Goal: Task Accomplishment & Management: Manage account settings

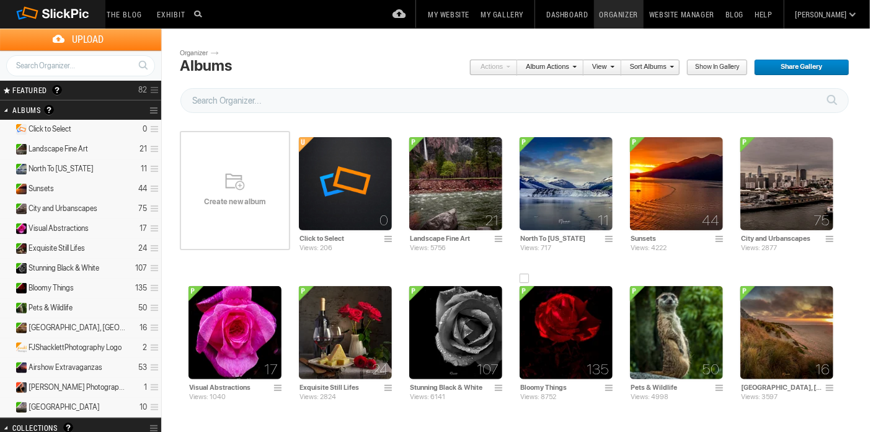
click at [553, 318] on img at bounding box center [566, 332] width 93 height 93
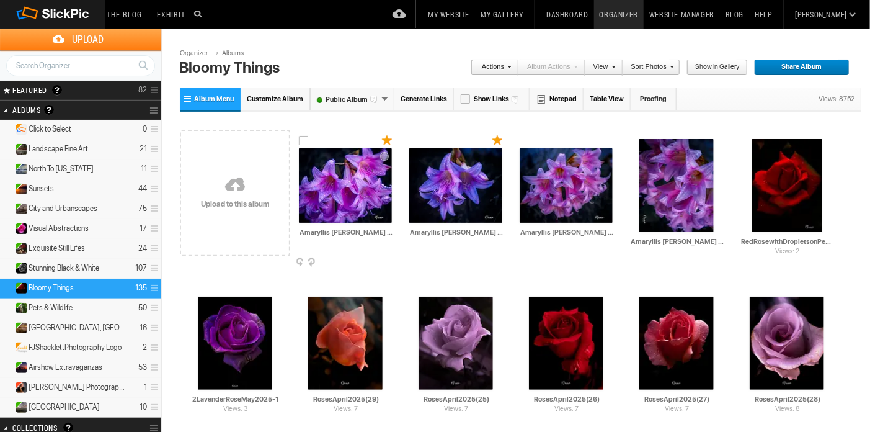
click at [389, 260] on span at bounding box center [390, 263] width 12 height 10
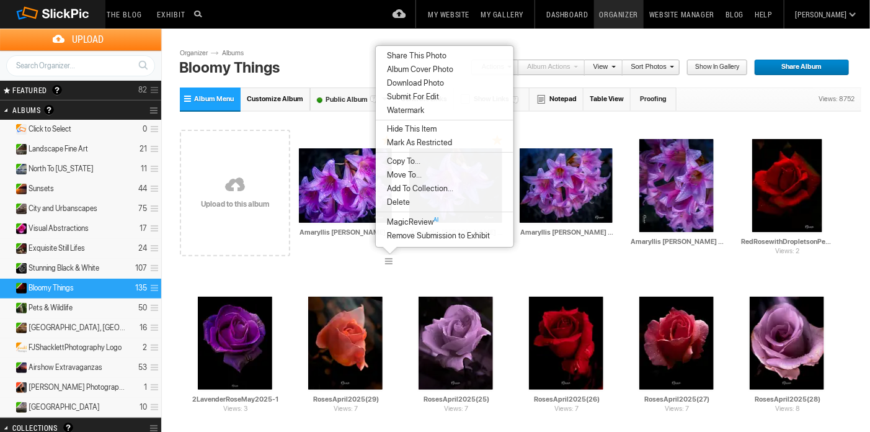
click at [407, 204] on span "Delete" at bounding box center [396, 202] width 27 height 10
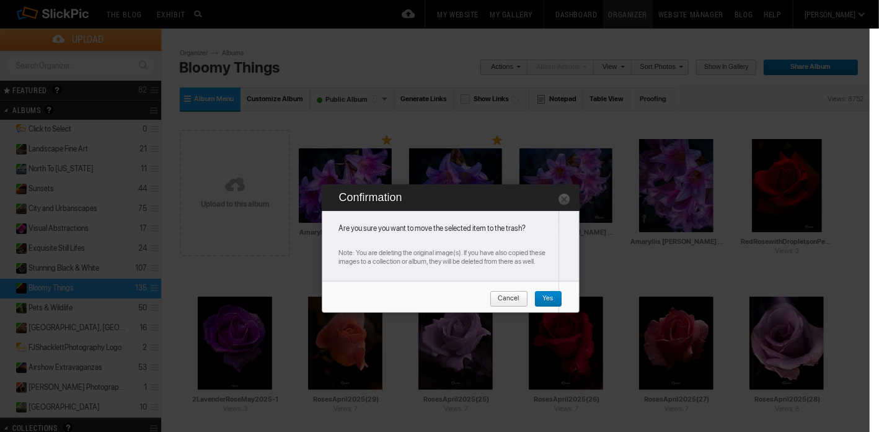
click at [554, 300] on link "Yes" at bounding box center [548, 299] width 28 height 16
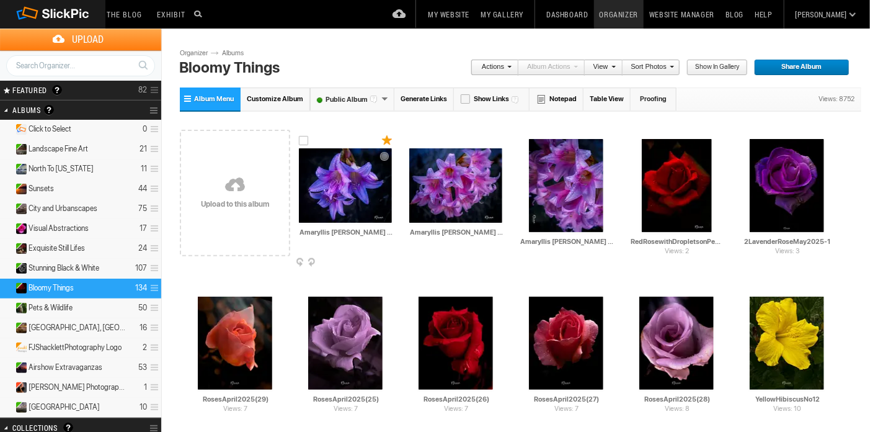
click at [389, 262] on span at bounding box center [390, 263] width 12 height 10
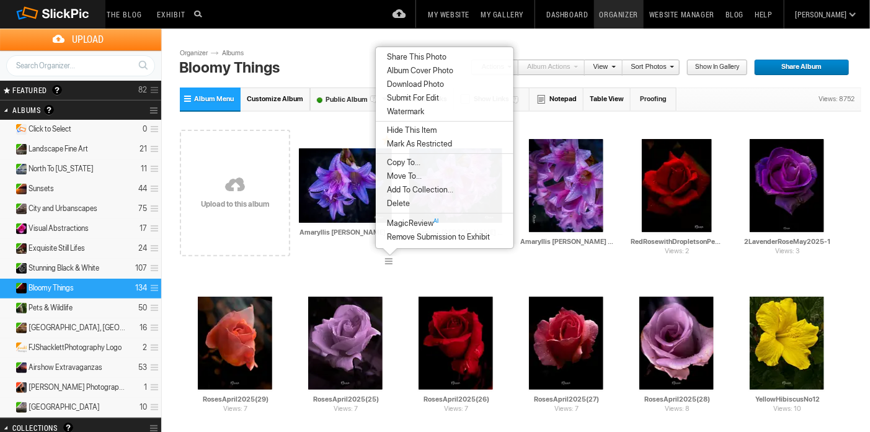
click at [415, 205] on li "Delete" at bounding box center [445, 204] width 138 height 14
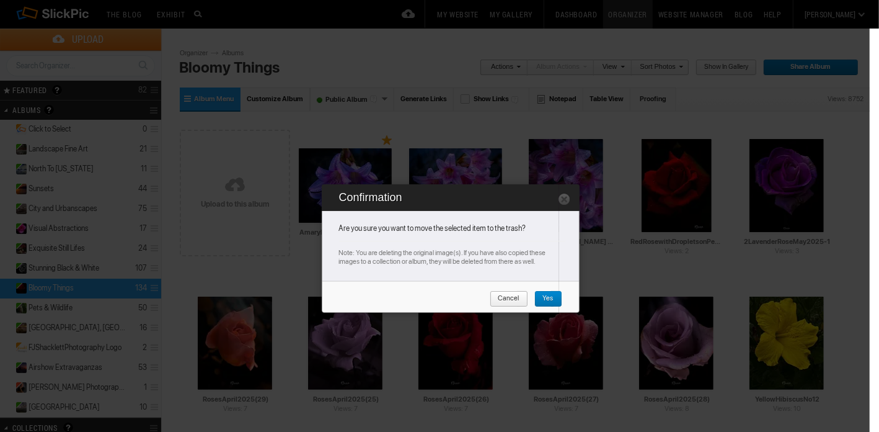
click at [551, 297] on span "Yes" at bounding box center [543, 299] width 19 height 16
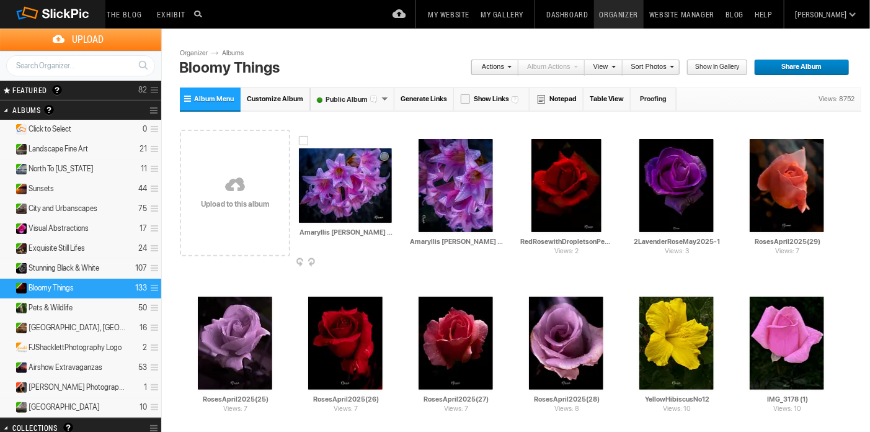
click at [388, 260] on span at bounding box center [390, 263] width 12 height 10
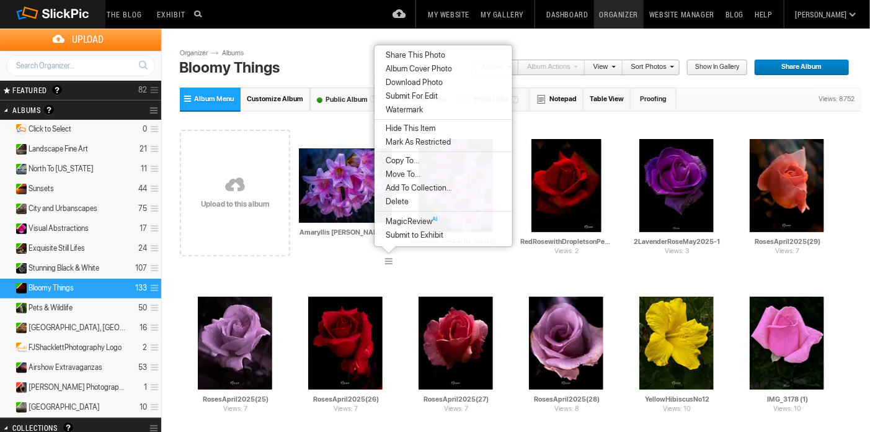
click at [410, 201] on li "Delete" at bounding box center [443, 202] width 138 height 14
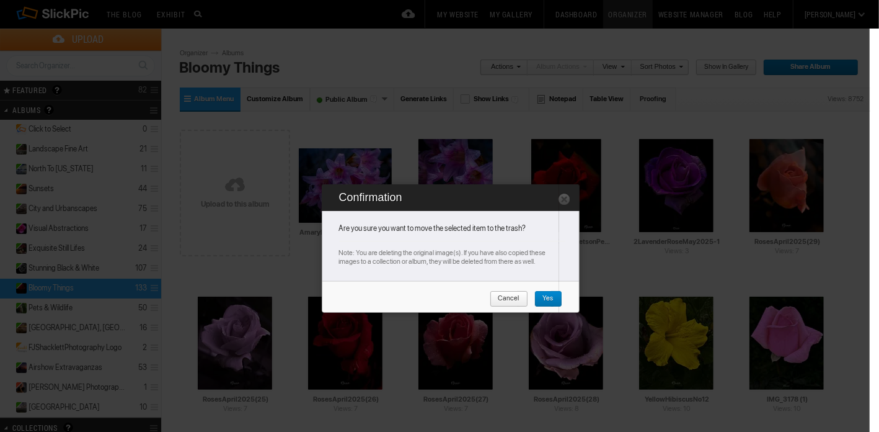
click at [551, 296] on span "Yes" at bounding box center [543, 299] width 19 height 16
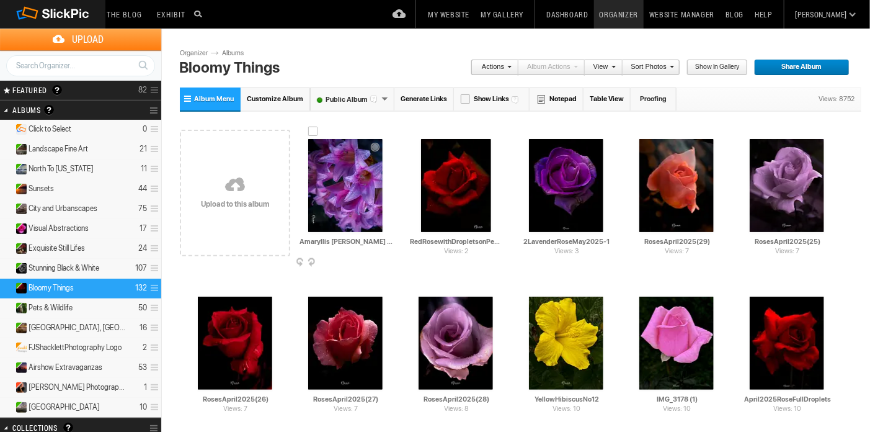
click at [390, 260] on span at bounding box center [390, 263] width 12 height 10
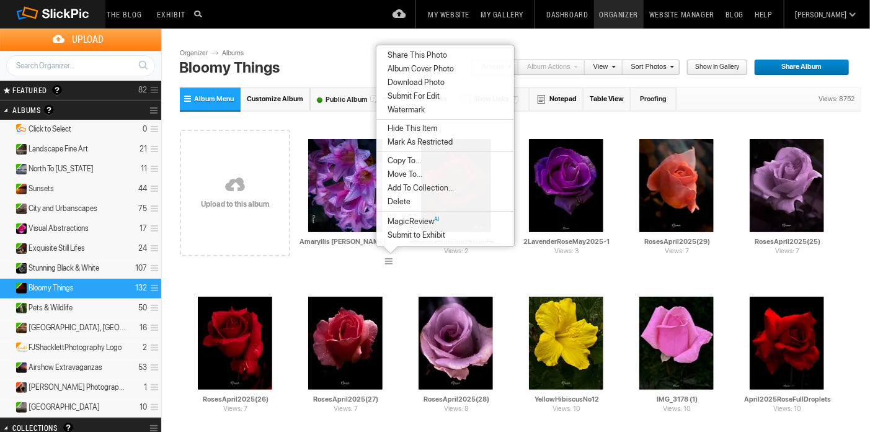
click at [417, 201] on li "Delete" at bounding box center [445, 202] width 138 height 14
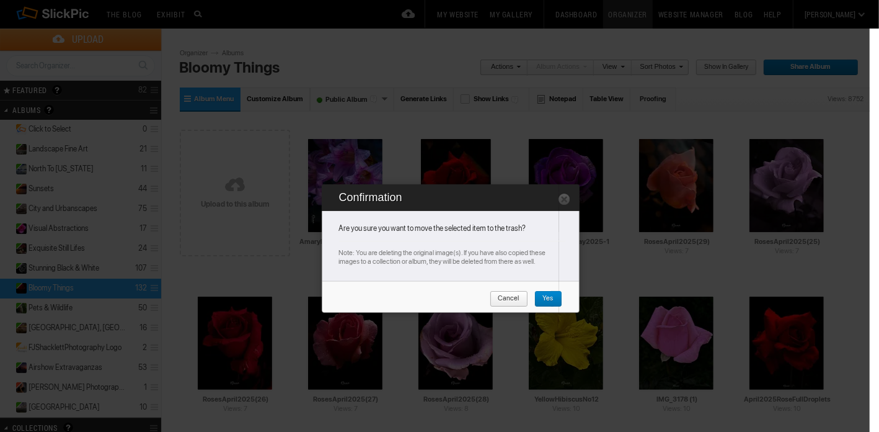
click at [547, 297] on span "Yes" at bounding box center [543, 299] width 19 height 16
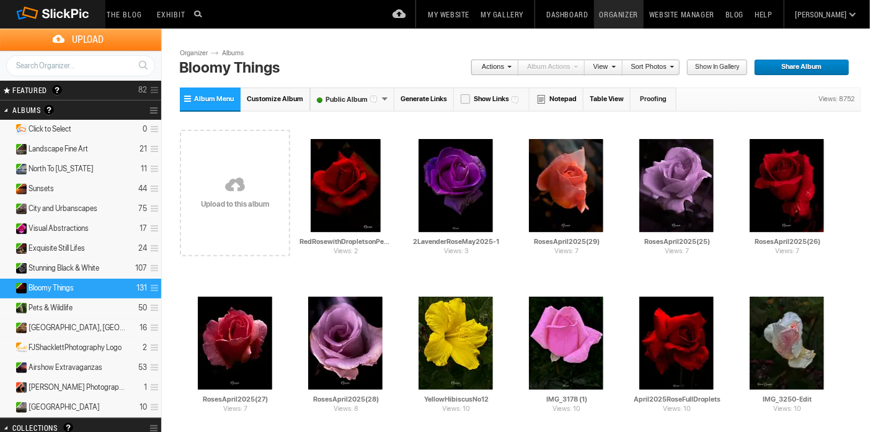
click at [250, 195] on link at bounding box center [235, 185] width 110 height 143
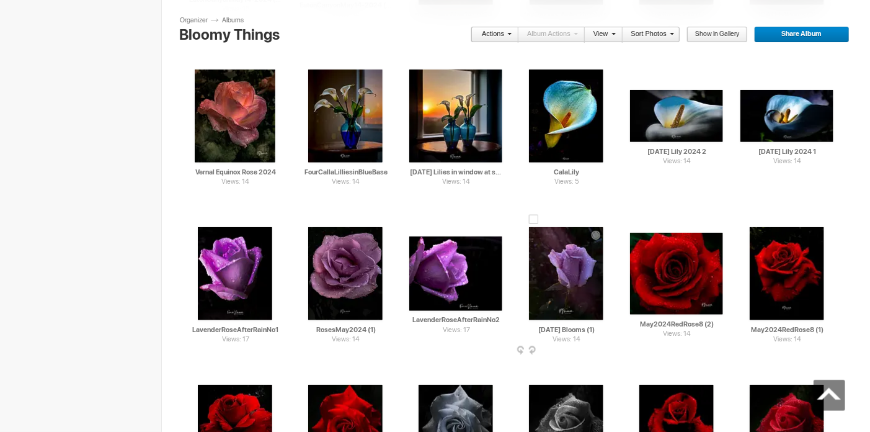
scroll to position [2294, 0]
